Goal: Communication & Community: Answer question/provide support

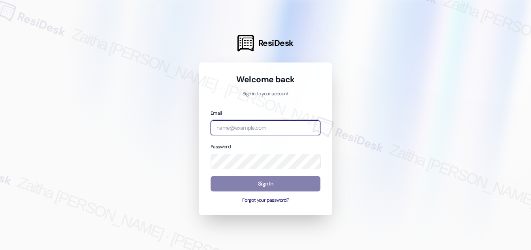
click at [254, 131] on input "email" at bounding box center [266, 127] width 110 height 15
type input "[EMAIL_ADDRESS][PERSON_NAME][DOMAIN_NAME]"
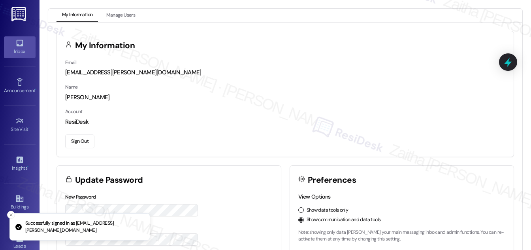
click at [23, 43] on link "Inbox" at bounding box center [20, 46] width 32 height 21
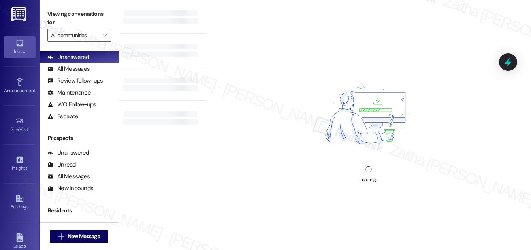
scroll to position [104, 0]
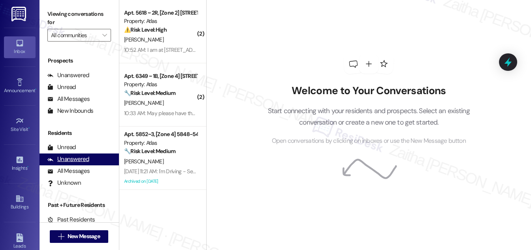
click at [64, 158] on div "Unanswered" at bounding box center [68, 159] width 42 height 8
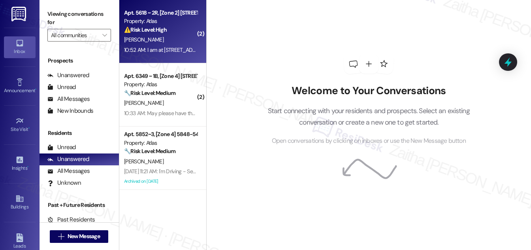
click at [173, 36] on div "[PERSON_NAME]" at bounding box center [160, 40] width 75 height 10
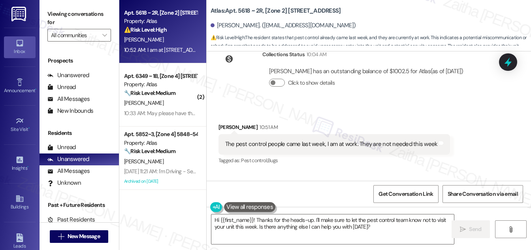
scroll to position [3162, 0]
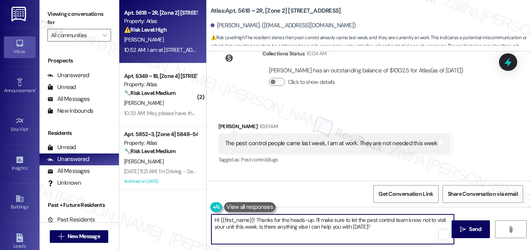
click at [422, 219] on textarea "Hi {{first_name}}! Thanks for the heads-up. I'll make sure to let the pest cont…" at bounding box center [332, 229] width 243 height 30
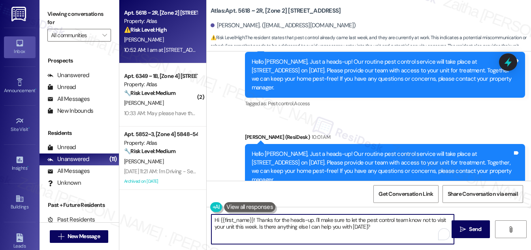
scroll to position [2982, 0]
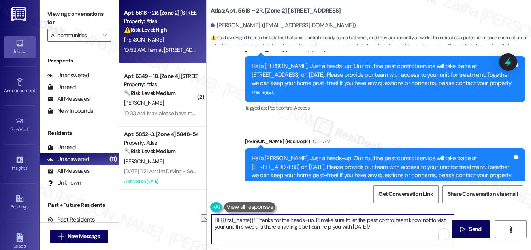
drag, startPoint x: 259, startPoint y: 226, endPoint x: 378, endPoint y: 229, distance: 118.9
click at [378, 229] on textarea "Hi {{first_name}}! Thanks for the heads-up. I'll make sure to let the pest cont…" at bounding box center [332, 229] width 243 height 30
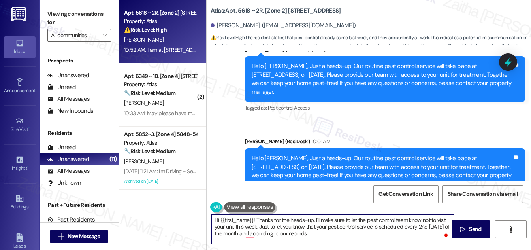
click at [268, 225] on textarea "Hi {{first_name}}! Thanks for the heads-up. I'll make sure to let the pest cont…" at bounding box center [332, 229] width 243 height 30
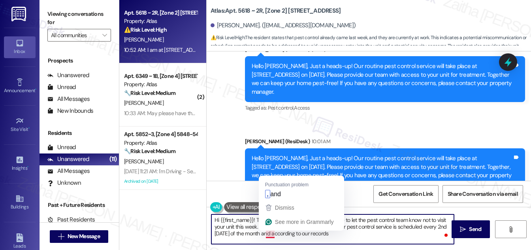
click at [265, 231] on textarea "Hi {{first_name}}! Thanks for the heads-up. I'll make sure to let the pest cont…" at bounding box center [332, 229] width 243 height 30
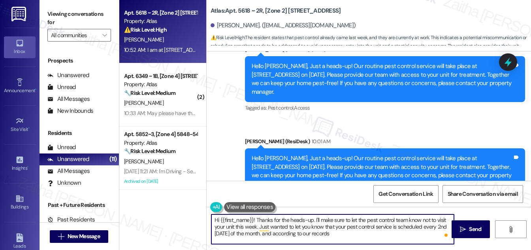
click at [274, 233] on textarea "Hi {{first_name}}! Thanks for the heads-up. I'll make sure to let the pest cont…" at bounding box center [332, 229] width 243 height 30
drag, startPoint x: 278, startPoint y: 233, endPoint x: 266, endPoint y: 232, distance: 11.5
click at [266, 232] on textarea "Hi {{first_name}}! Thanks for the heads-up. I'll make sure to let the pest cont…" at bounding box center [332, 229] width 243 height 30
click at [334, 233] on textarea "Hi {{first_name}}! Thanks for the heads-up. I'll make sure to let the pest cont…" at bounding box center [332, 229] width 243 height 30
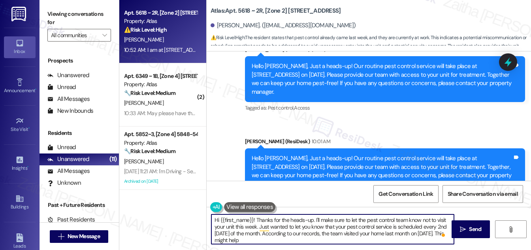
type textarea "Hi {{first_name}}! Thanks for the heads-up. I'll make sure to let the pest cont…"
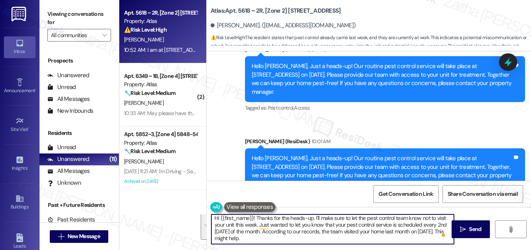
drag, startPoint x: 214, startPoint y: 218, endPoint x: 256, endPoint y: 239, distance: 46.6
click at [256, 239] on textarea "Hi {{first_name}}! Thanks for the heads-up. I'll make sure to let the pest cont…" at bounding box center [332, 229] width 243 height 30
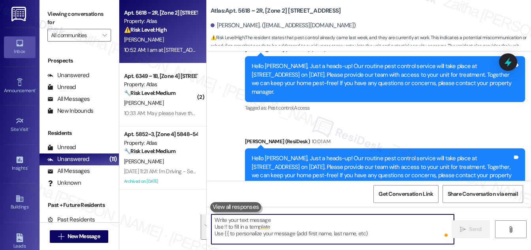
scroll to position [0, 0]
paste textarea "Hi {{first_name}}!"
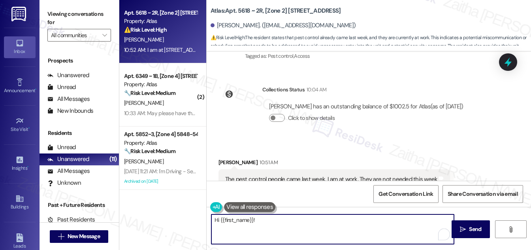
scroll to position [3162, 0]
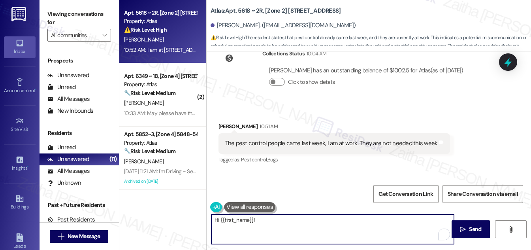
paste textarea "Thanks for the heads-up. I’ll let the pest control team know not to visit your …"
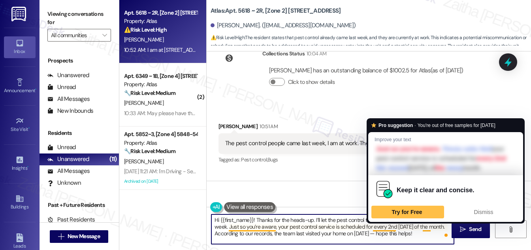
click at [423, 226] on textarea "Hi {{first_name}}! Thanks for the heads-up. I’ll let the pest control team know…" at bounding box center [332, 229] width 243 height 30
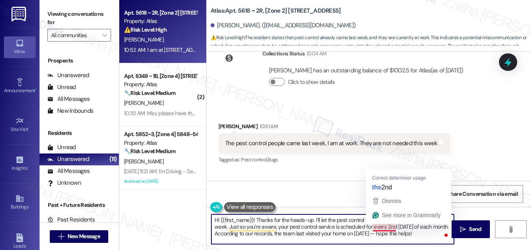
click at [389, 224] on textarea "Hi {{first_name}}! Thanks for the heads-up. I’ll let the pest control team know…" at bounding box center [332, 229] width 243 height 30
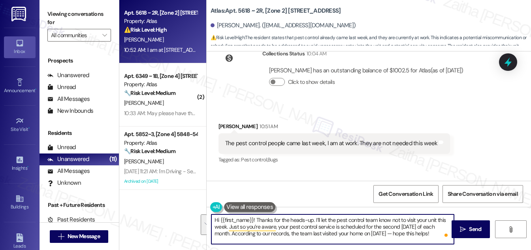
drag, startPoint x: 256, startPoint y: 219, endPoint x: 436, endPoint y: 234, distance: 180.4
click at [436, 234] on textarea "Hi {{first_name}}! Thanks for the heads-up. I’ll let the pest control team know…" at bounding box center [332, 229] width 243 height 30
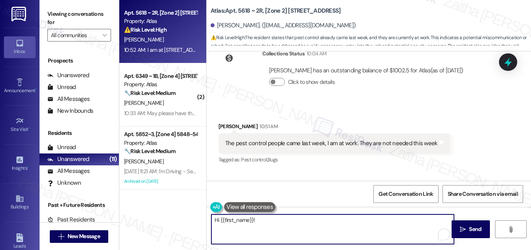
paste textarea "[PERSON_NAME] for the heads-up. I’ll let the pest control team know not to visi…"
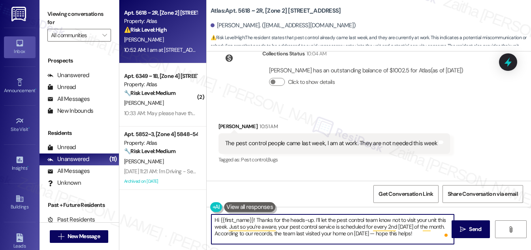
type textarea "Hi {{first_name}}! Thanks for the heads-up. I’ll let the pest control team know…"
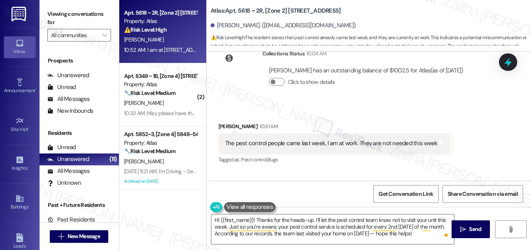
drag, startPoint x: 469, startPoint y: 228, endPoint x: 442, endPoint y: 199, distance: 39.7
click at [469, 227] on span "Send" at bounding box center [475, 229] width 12 height 8
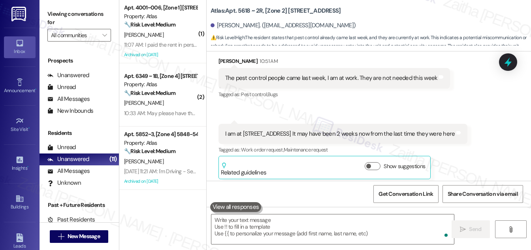
scroll to position [3234, 0]
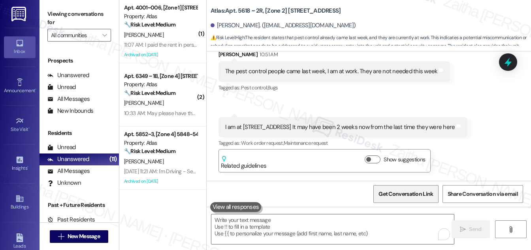
click at [410, 194] on span "Get Conversation Link" at bounding box center [405, 194] width 55 height 8
click at [468, 107] on div "Received via SMS [PERSON_NAME] 10:51 AM The pest control people came last week,…" at bounding box center [369, 105] width 324 height 146
click at [503, 64] on icon at bounding box center [507, 61] width 13 height 13
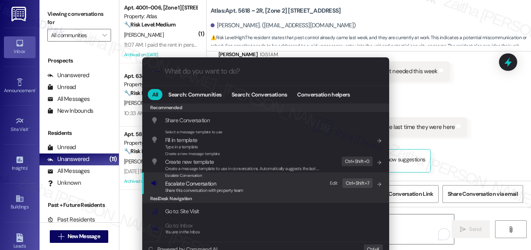
click at [194, 184] on span "Escalate Conversation" at bounding box center [190, 183] width 51 height 7
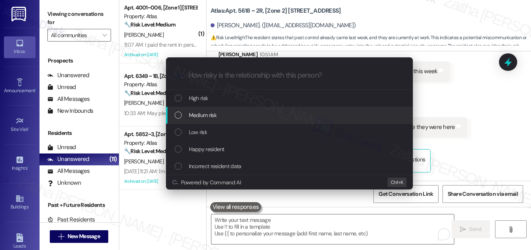
click at [221, 115] on div "Medium risk" at bounding box center [290, 115] width 231 height 9
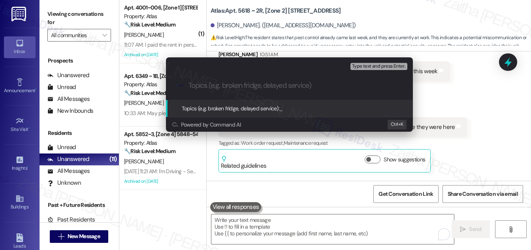
paste input "Pest Control Routine Service- Permission"
click at [295, 86] on input "Pest Control Routine Service- Permission" at bounding box center [292, 85] width 208 height 8
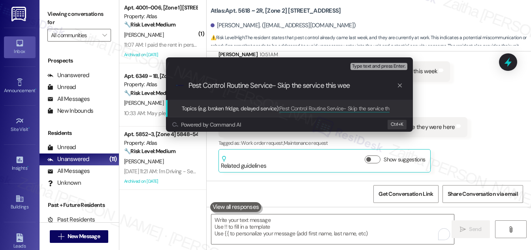
type input "Pest Control Routine Service- Skip the service this week"
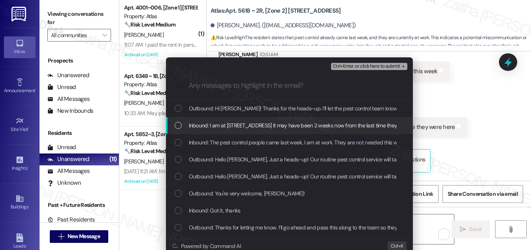
click at [179, 126] on div "List of options" at bounding box center [178, 125] width 7 height 7
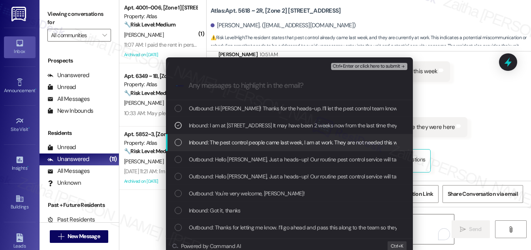
click at [179, 144] on div "List of options" at bounding box center [178, 142] width 7 height 7
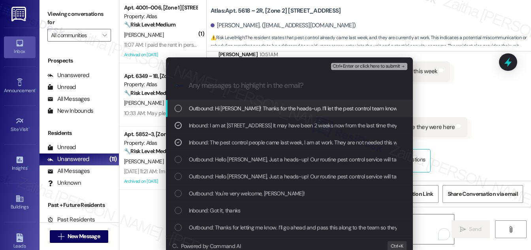
click at [352, 68] on span "Ctrl+Enter or click here to submit" at bounding box center [367, 67] width 68 height 6
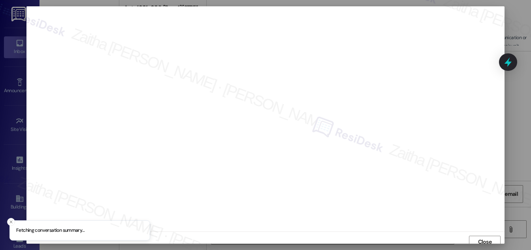
scroll to position [4, 0]
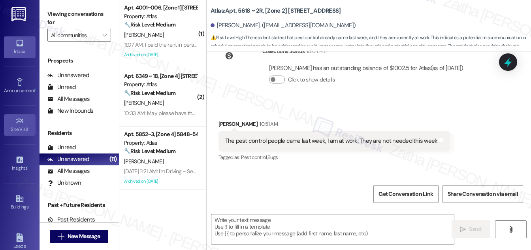
type textarea "Fetching suggested responses. Please feel free to read through the conversation…"
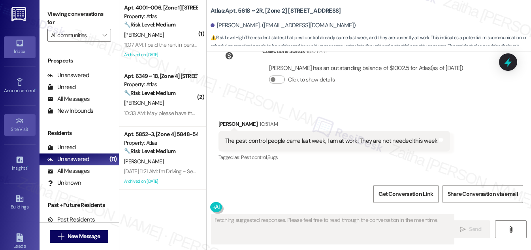
scroll to position [3161, 0]
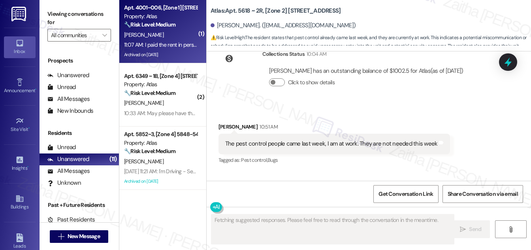
click at [171, 32] on div "[PERSON_NAME]" at bounding box center [160, 35] width 75 height 10
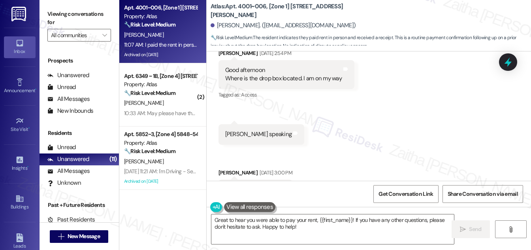
scroll to position [21, 0]
drag, startPoint x: 370, startPoint y: 58, endPoint x: 382, endPoint y: 79, distance: 24.5
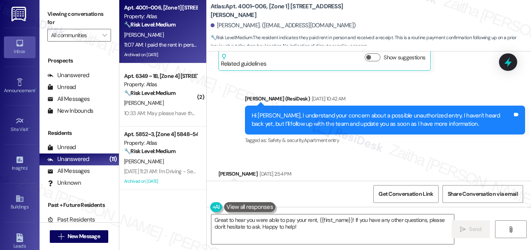
scroll to position [55325, 0]
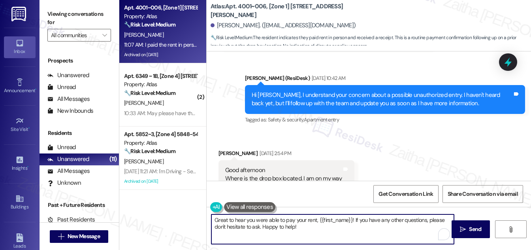
click at [303, 226] on textarea "Great to hear you were able to pay your rent, {{first_name}}! If you have any o…" at bounding box center [332, 229] width 243 height 30
drag, startPoint x: 262, startPoint y: 226, endPoint x: 295, endPoint y: 225, distance: 32.4
click at [295, 225] on textarea "Great to hear you were able to pay your rent, {{first_name}}! If you have any o…" at bounding box center [332, 229] width 243 height 30
type textarea "Great to hear you were able to pay your rent, {{first_name}}! If you have any o…"
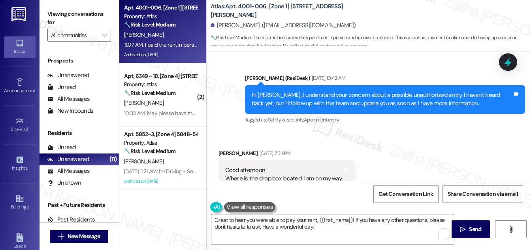
drag, startPoint x: 473, startPoint y: 226, endPoint x: 389, endPoint y: 128, distance: 128.6
click at [473, 226] on span "Send" at bounding box center [475, 229] width 12 height 8
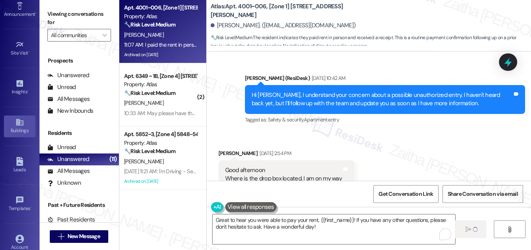
scroll to position [124, 0]
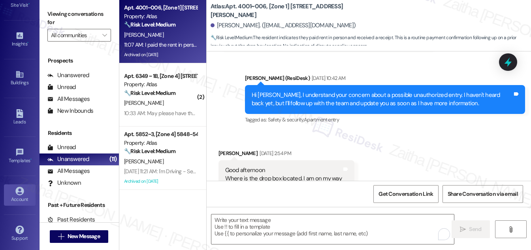
click at [21, 195] on div "Account" at bounding box center [20, 199] width 40 height 8
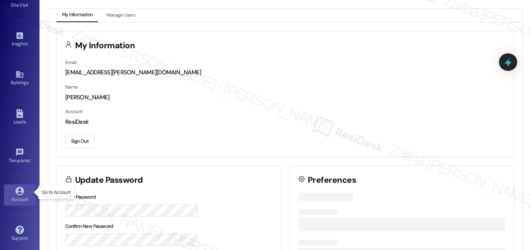
click at [21, 190] on icon at bounding box center [19, 190] width 8 height 8
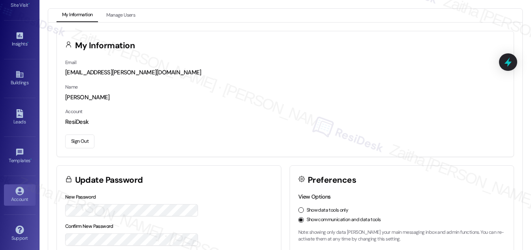
click at [80, 141] on button "Sign Out" at bounding box center [79, 141] width 29 height 14
